Goal: Information Seeking & Learning: Check status

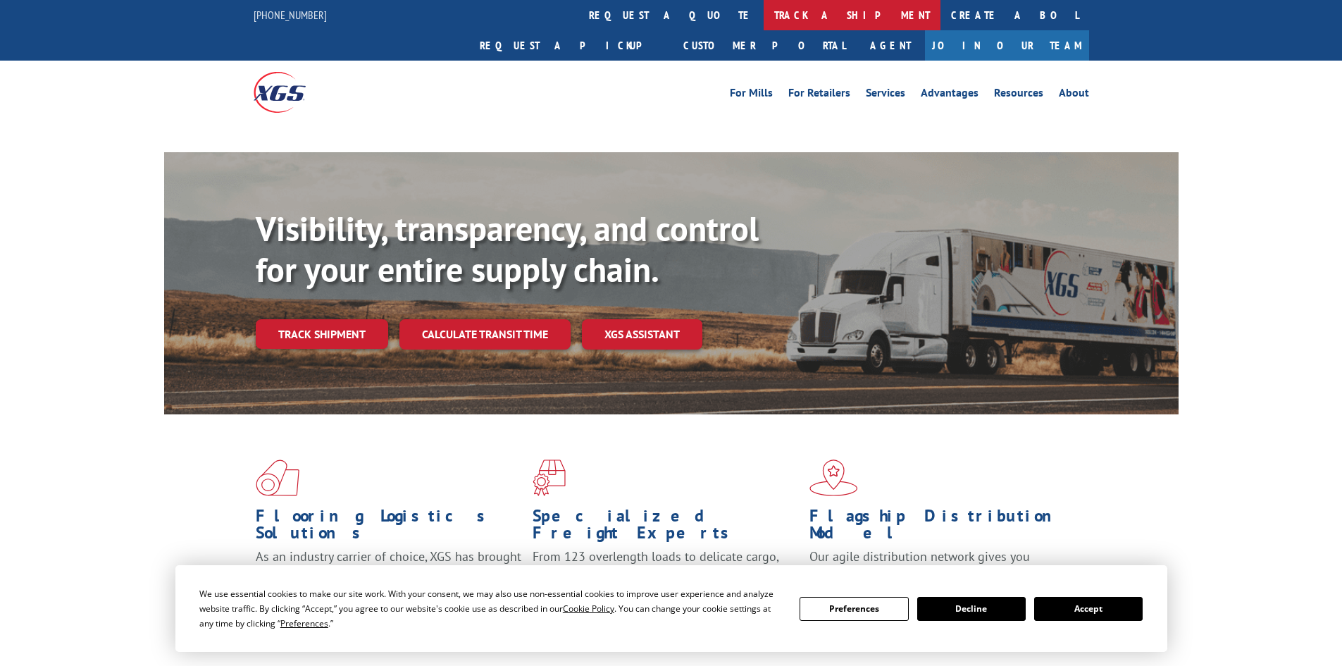
click at [764, 13] on link "track a shipment" at bounding box center [852, 15] width 177 height 30
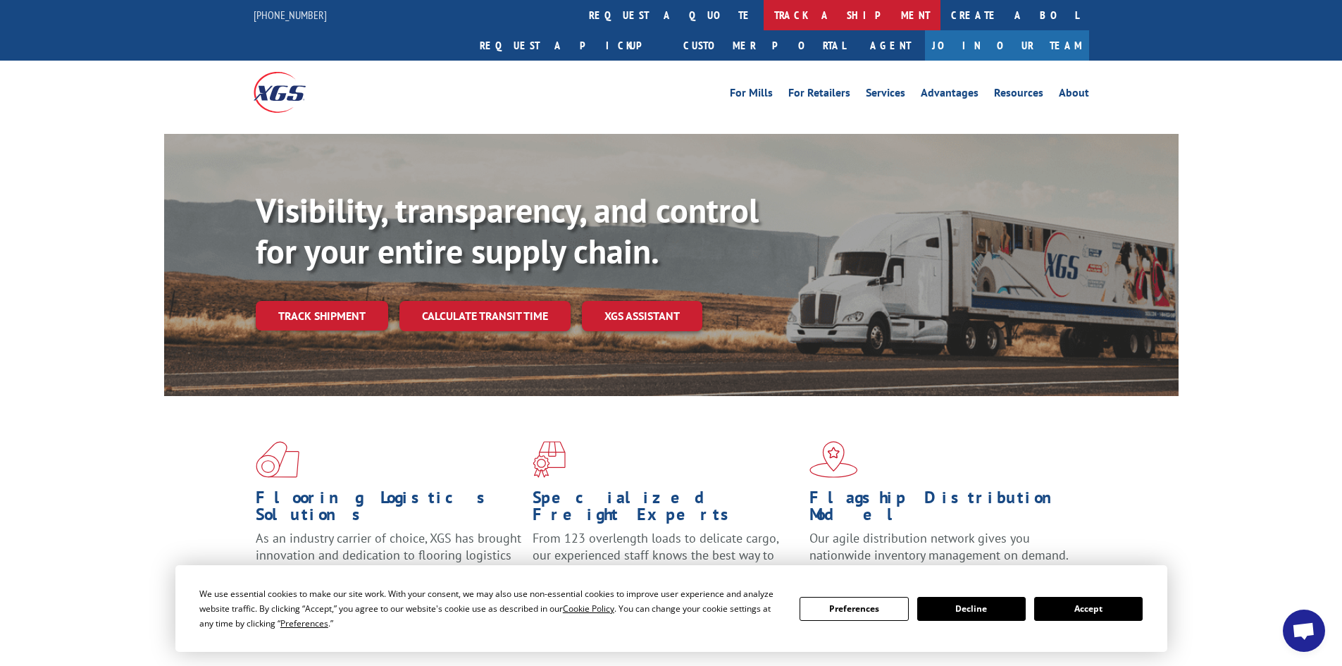
click at [764, 13] on link "track a shipment" at bounding box center [852, 15] width 177 height 30
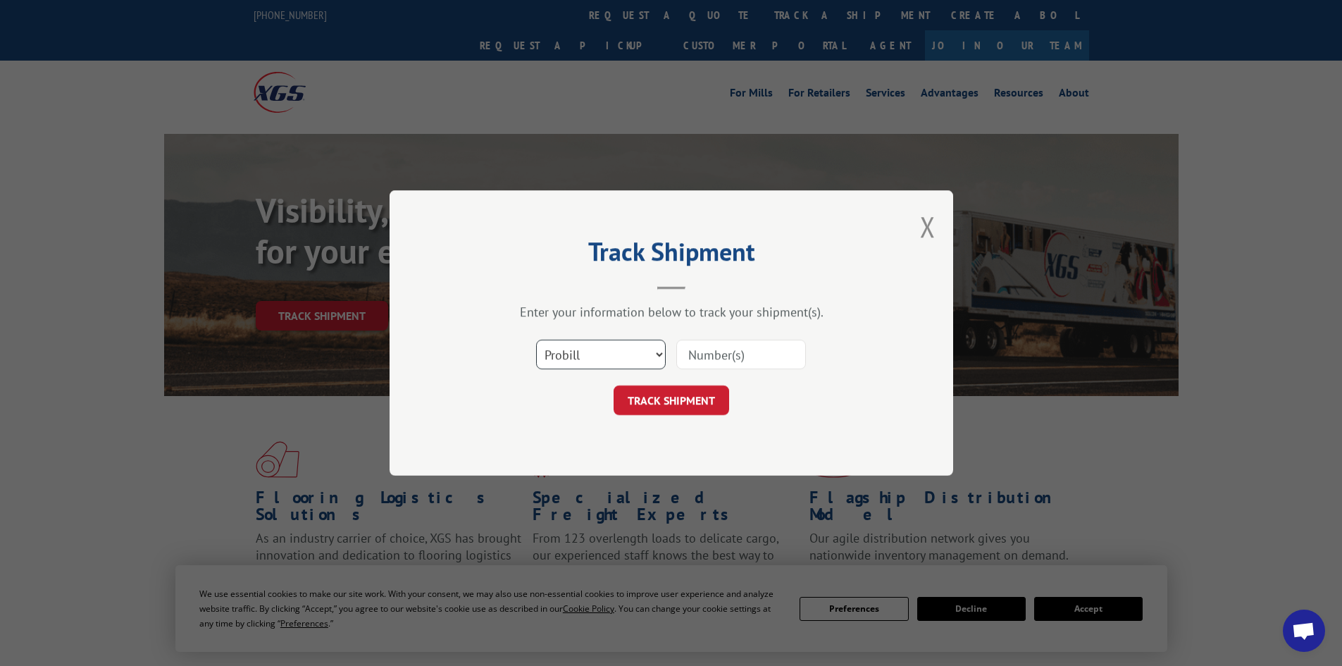
click at [599, 359] on select "Select category... Probill BOL PO" at bounding box center [601, 355] width 130 height 30
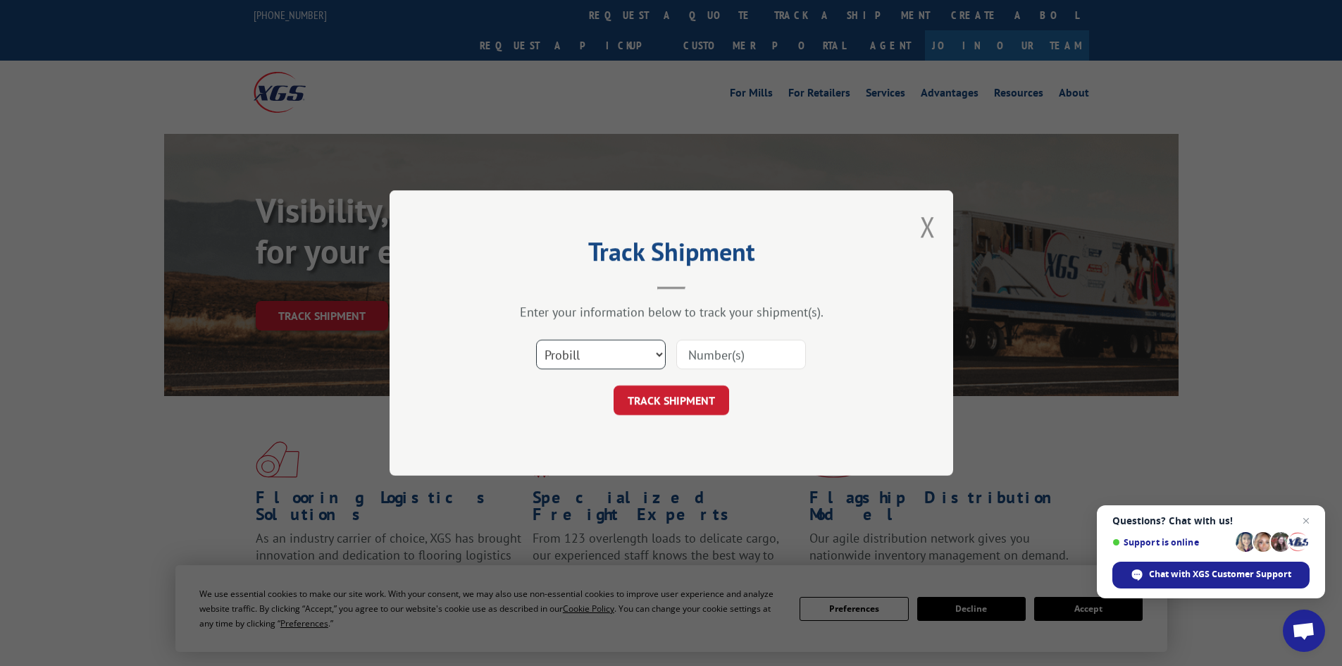
select select "bol"
click at [536, 340] on select "Select category... Probill BOL PO" at bounding box center [601, 355] width 130 height 30
click at [722, 343] on input at bounding box center [741, 355] width 130 height 30
paste input "6013254"
type input "6013254"
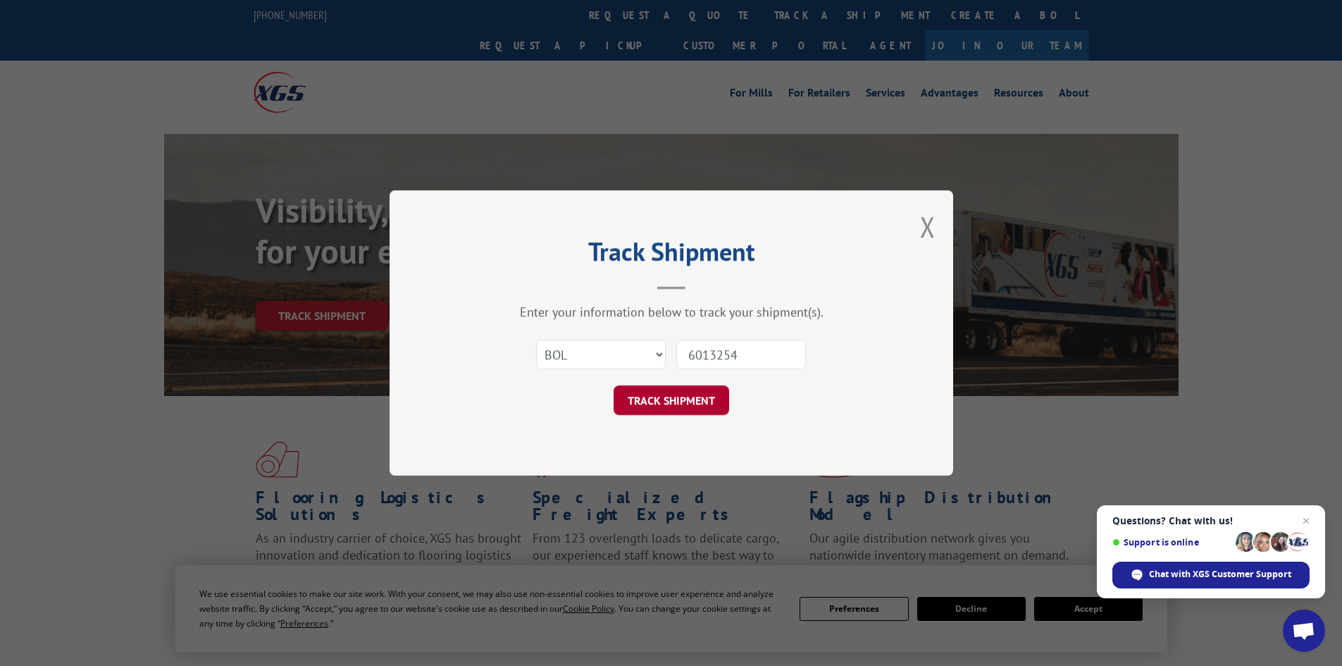
click at [695, 395] on button "TRACK SHIPMENT" at bounding box center [672, 400] width 116 height 30
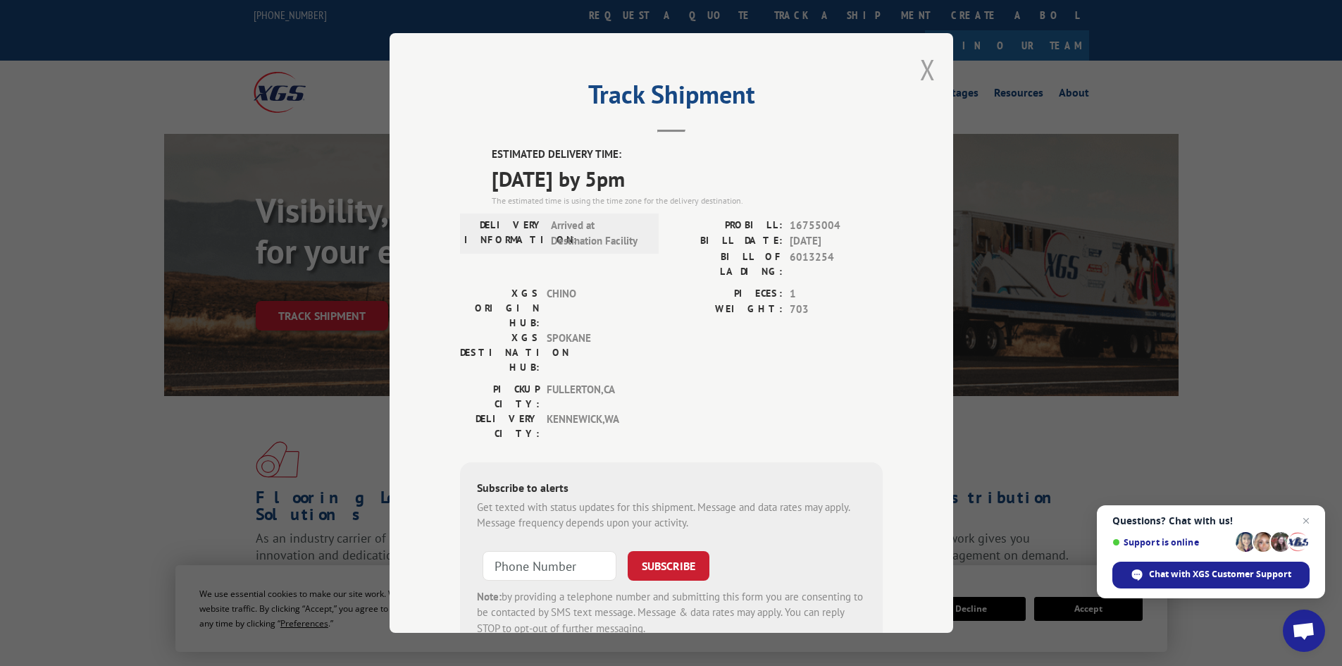
click at [920, 74] on button "Close modal" at bounding box center [927, 69] width 15 height 37
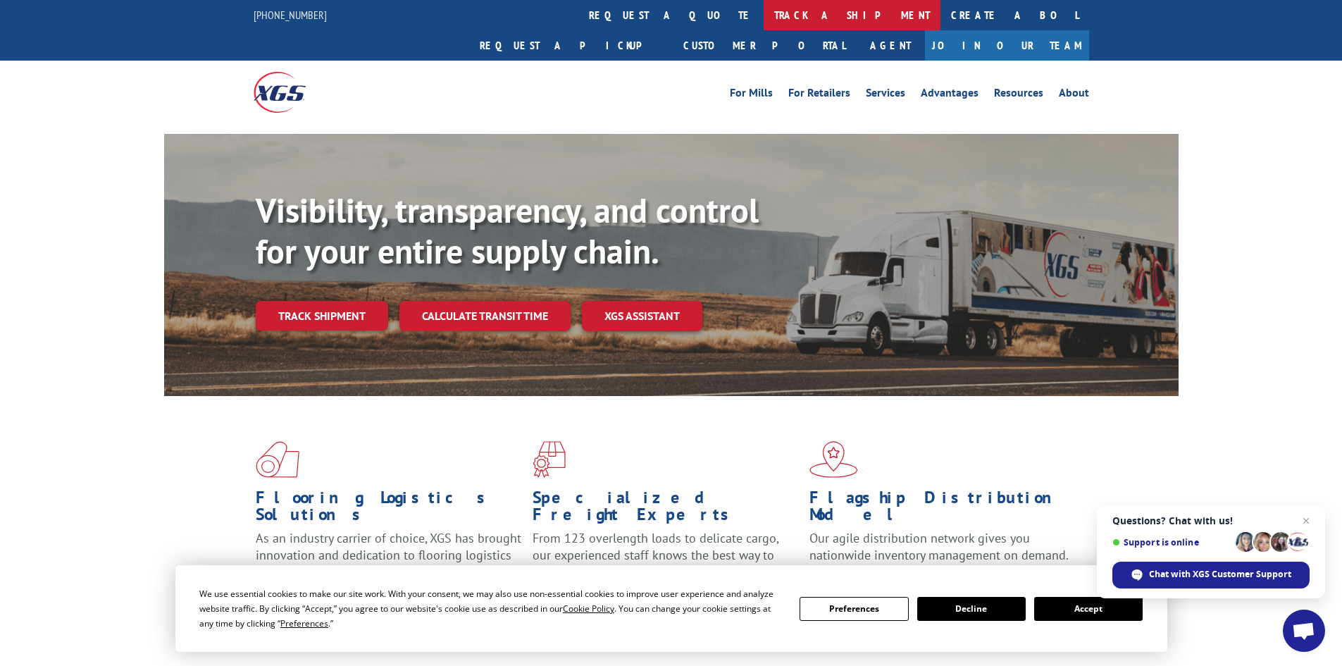
click at [764, 8] on link "track a shipment" at bounding box center [852, 15] width 177 height 30
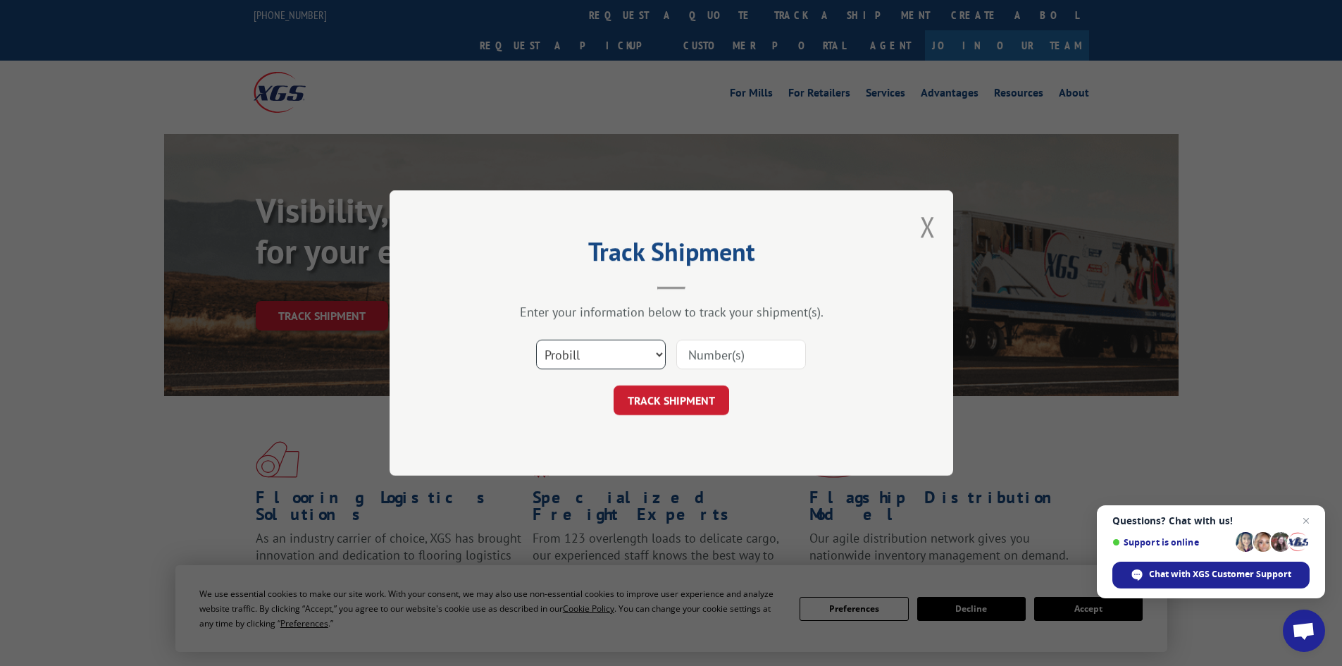
click at [607, 360] on select "Select category... Probill BOL PO" at bounding box center [601, 355] width 130 height 30
select select "bol"
click at [536, 340] on select "Select category... Probill BOL PO" at bounding box center [601, 355] width 130 height 30
click at [697, 362] on input at bounding box center [741, 355] width 130 height 30
paste input "445730"
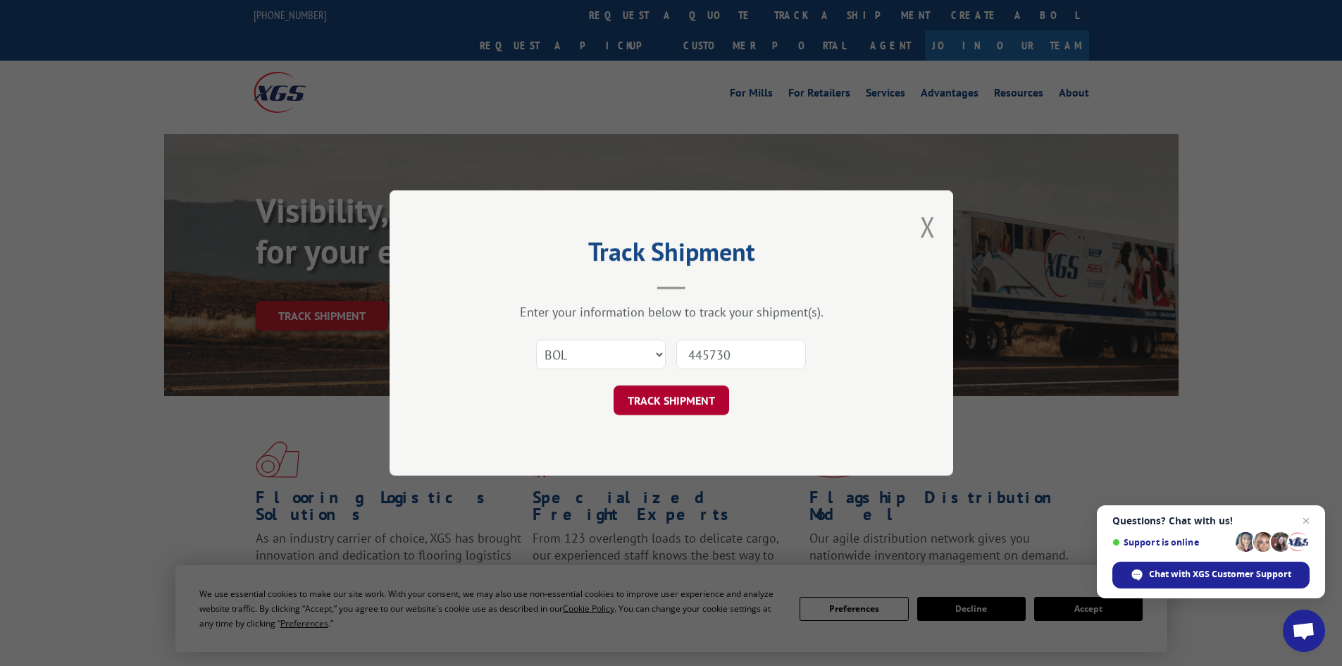
type input "445730"
click at [684, 404] on button "TRACK SHIPMENT" at bounding box center [672, 400] width 116 height 30
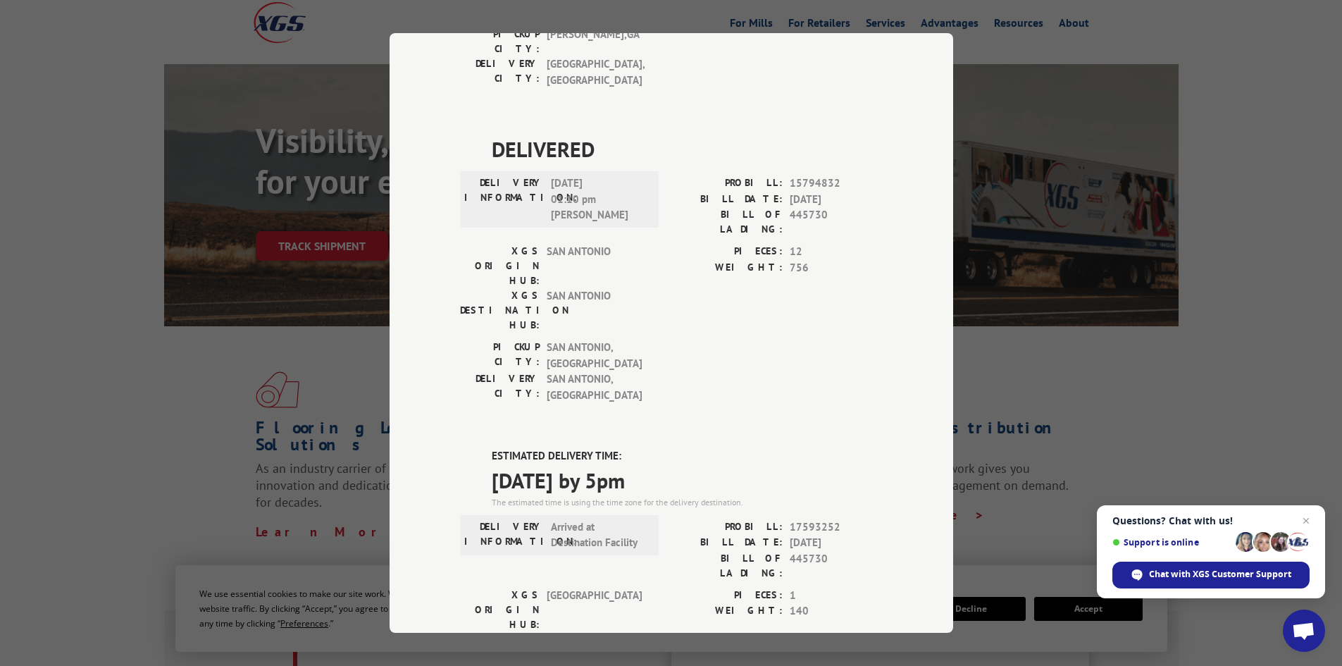
scroll to position [70, 0]
